Goal: Download file/media

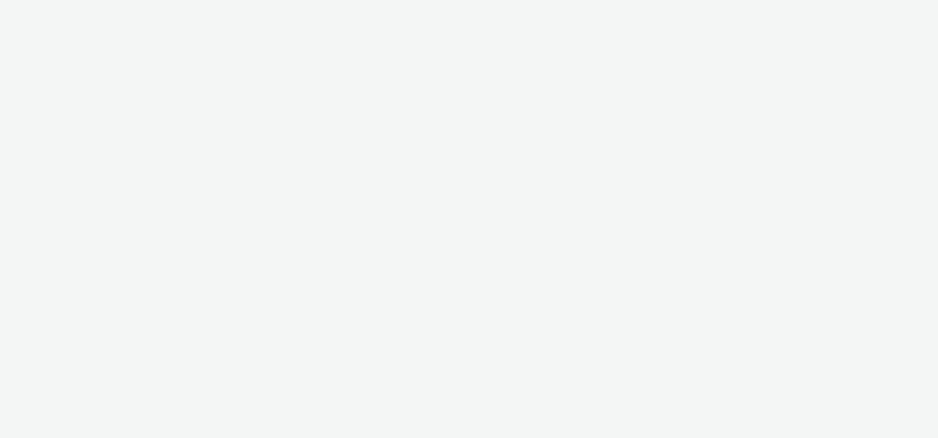
select select "47c37c18-910e-43a3-bb91-a2beb2847406"
select select "b1b940d3-d05b-48b5-821e-f328c33b988b"
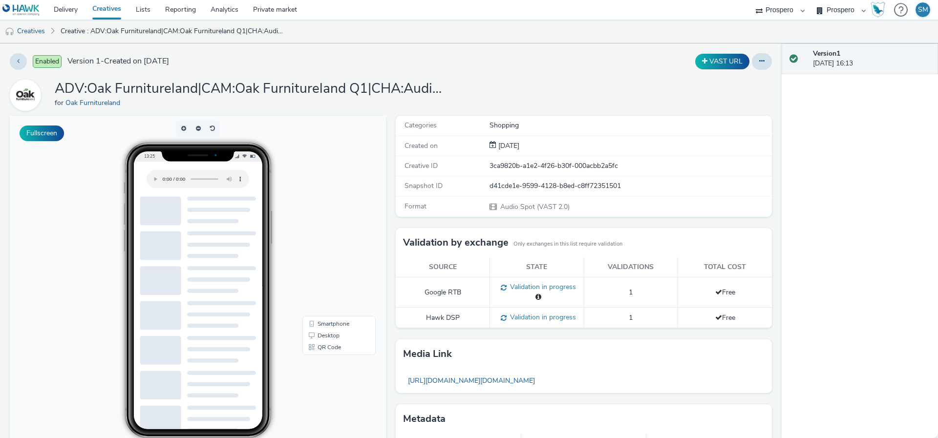
scroll to position [89, 0]
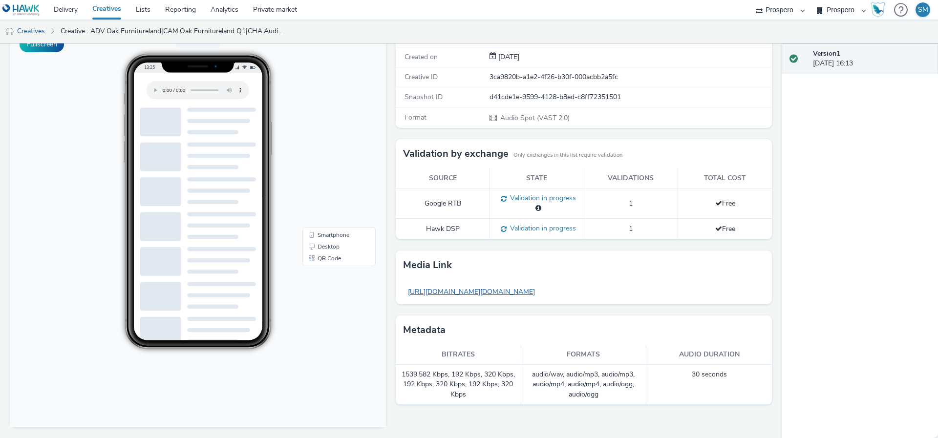
click at [475, 293] on link "https://tabmo-cdn.s3.eu-west-1.amazonaws.com/hawk.tabmo.io/organizations/b1b940…" at bounding box center [471, 291] width 137 height 19
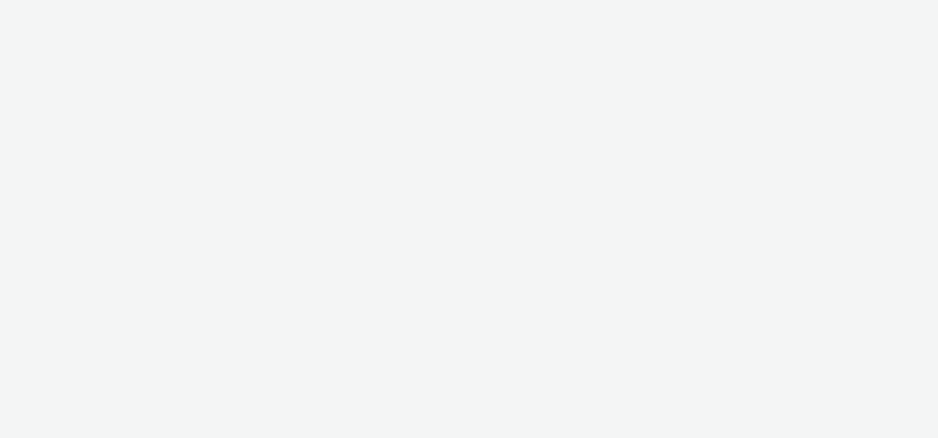
select select "47c37c18-910e-43a3-bb91-a2beb2847406"
select select "b1b940d3-d05b-48b5-821e-f328c33b988b"
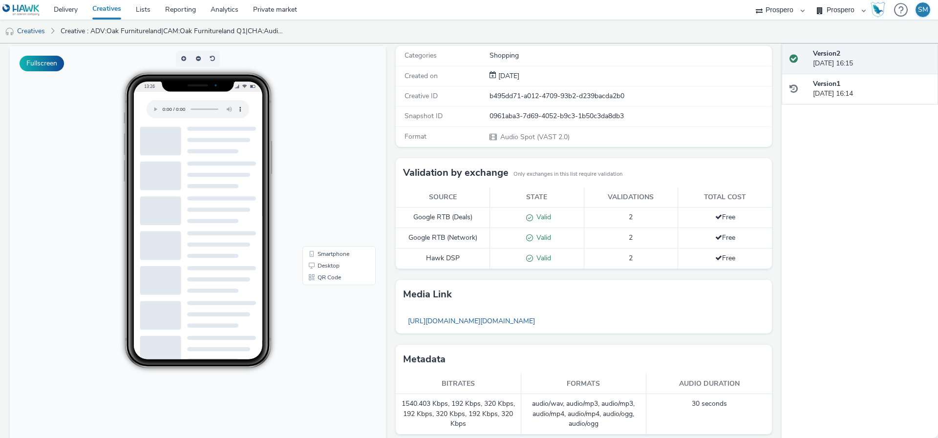
scroll to position [86, 0]
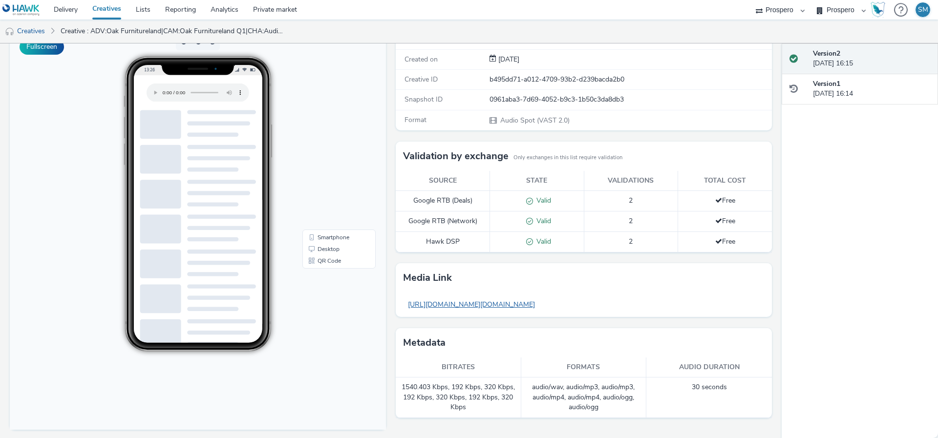
click at [501, 297] on link "[URL][DOMAIN_NAME][DOMAIN_NAME]" at bounding box center [471, 304] width 137 height 19
